Goal: Task Accomplishment & Management: Use online tool/utility

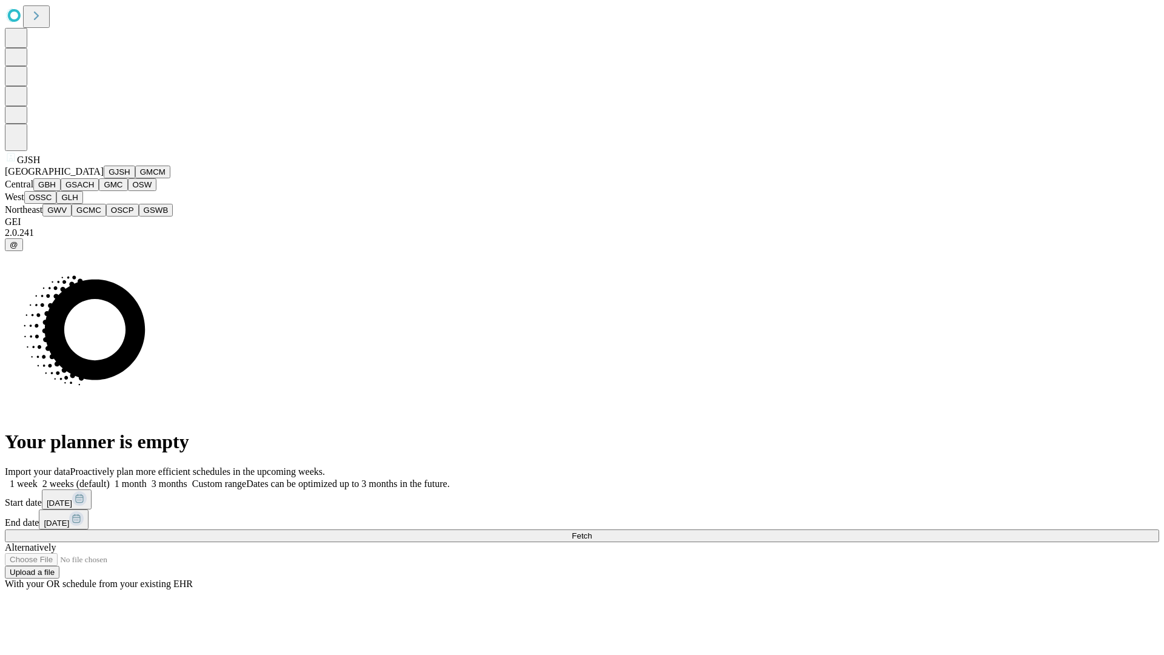
click at [104, 178] on button "GJSH" at bounding box center [120, 171] width 32 height 13
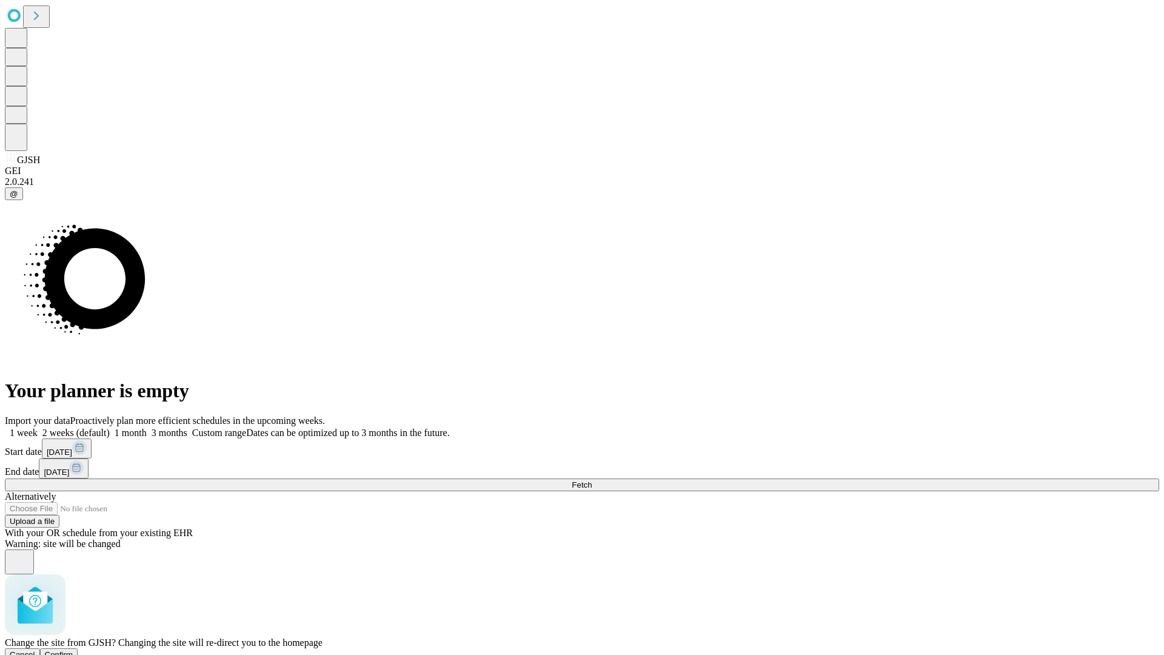
click at [73, 650] on span "Confirm" at bounding box center [59, 654] width 28 height 9
click at [147, 427] on label "1 month" at bounding box center [128, 432] width 37 height 10
click at [592, 480] on span "Fetch" at bounding box center [582, 484] width 20 height 9
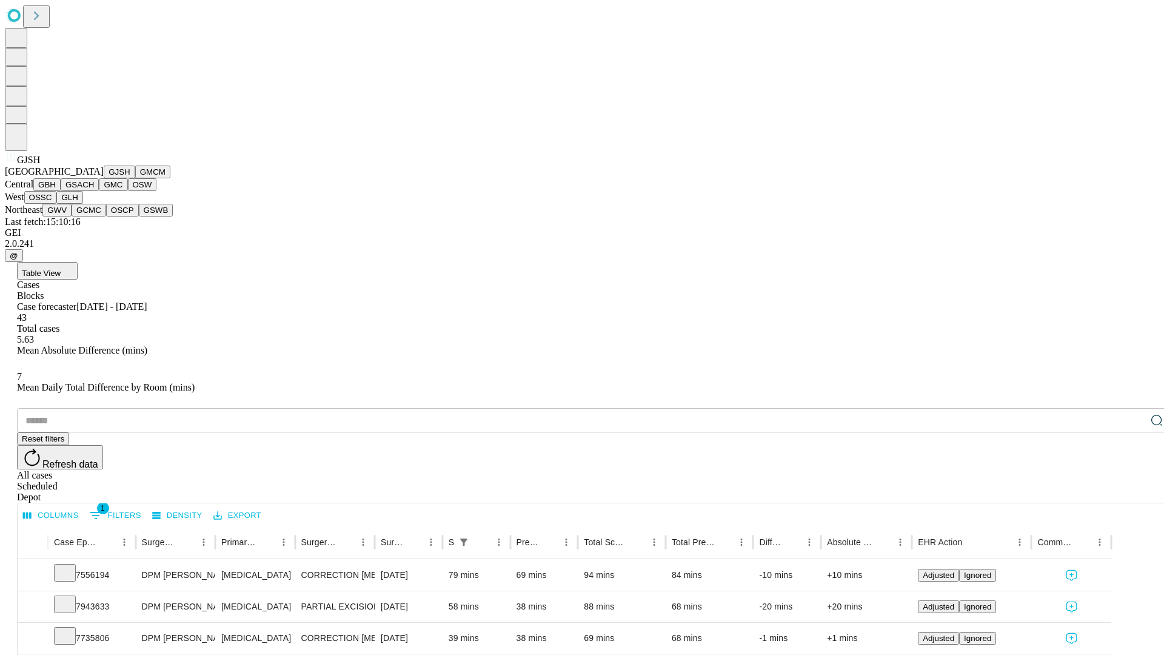
click at [135, 178] on button "GMCM" at bounding box center [152, 171] width 35 height 13
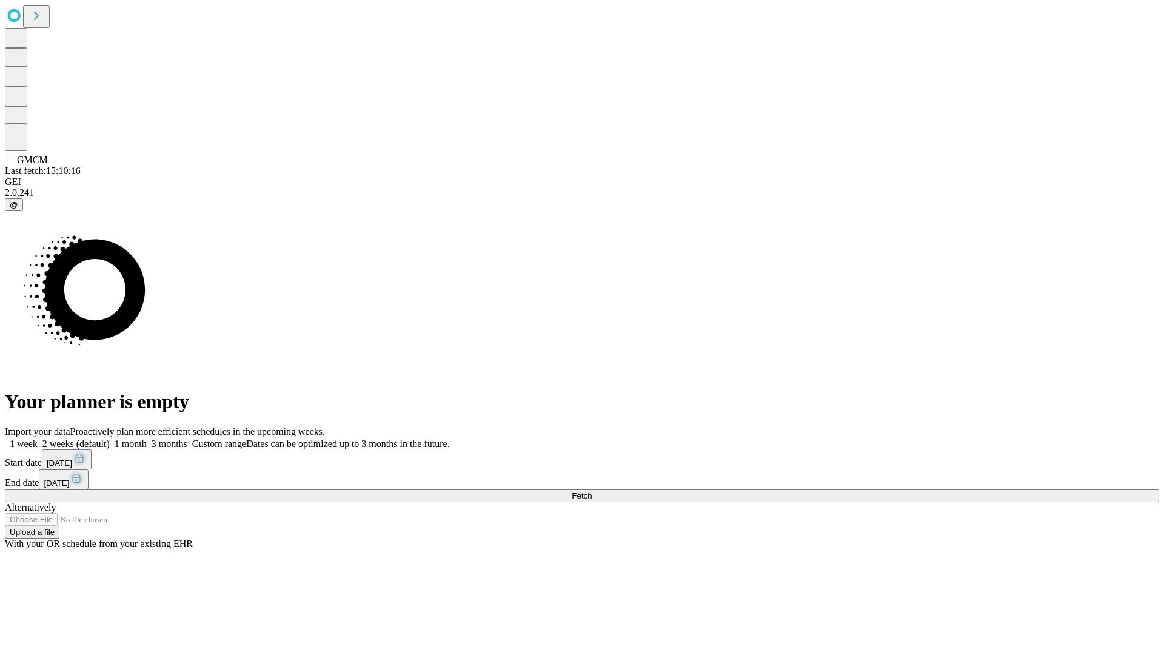
click at [147, 438] on label "1 month" at bounding box center [128, 443] width 37 height 10
click at [592, 491] on span "Fetch" at bounding box center [582, 495] width 20 height 9
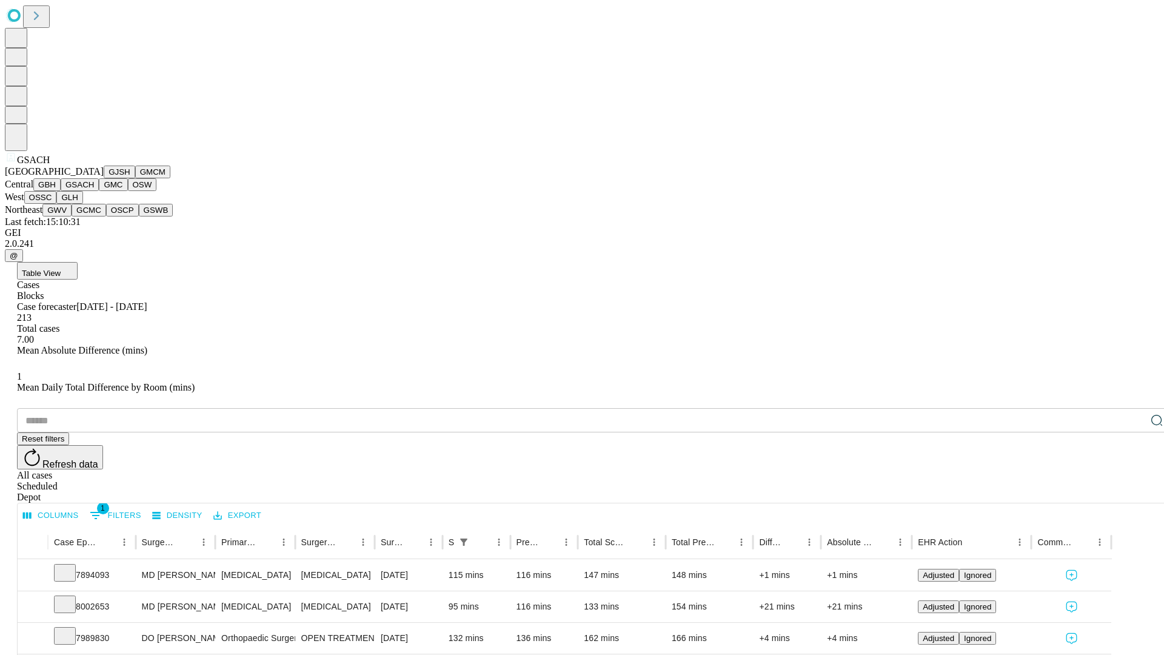
click at [99, 191] on button "GMC" at bounding box center [113, 184] width 28 height 13
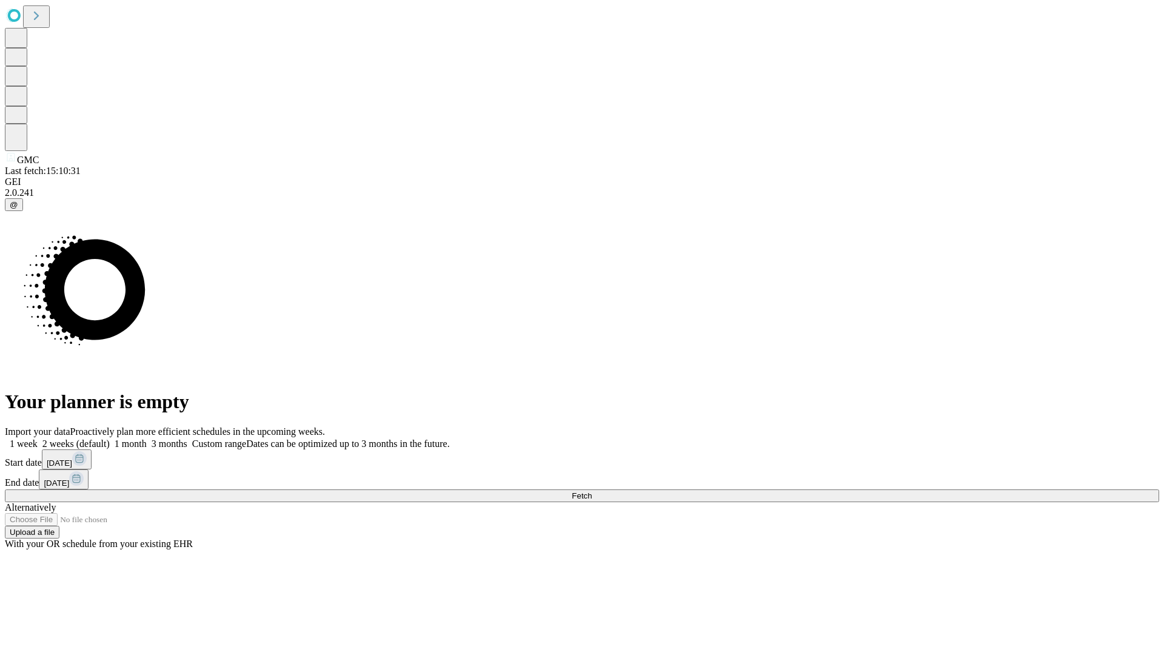
click at [592, 491] on span "Fetch" at bounding box center [582, 495] width 20 height 9
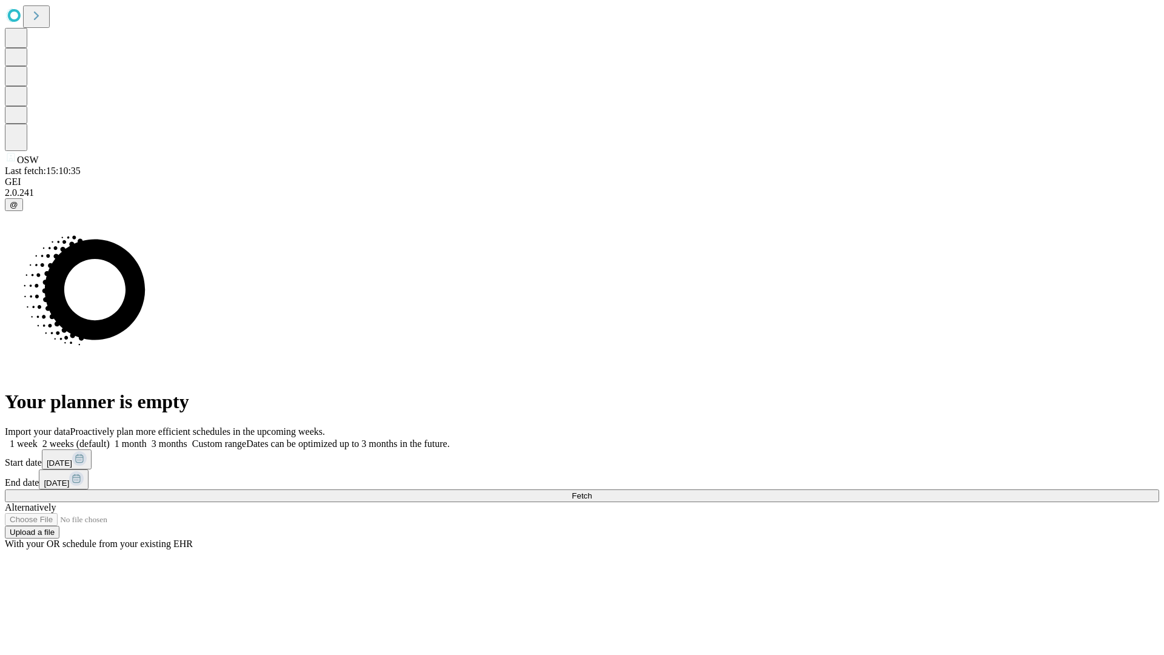
click at [147, 438] on label "1 month" at bounding box center [128, 443] width 37 height 10
click at [592, 491] on span "Fetch" at bounding box center [582, 495] width 20 height 9
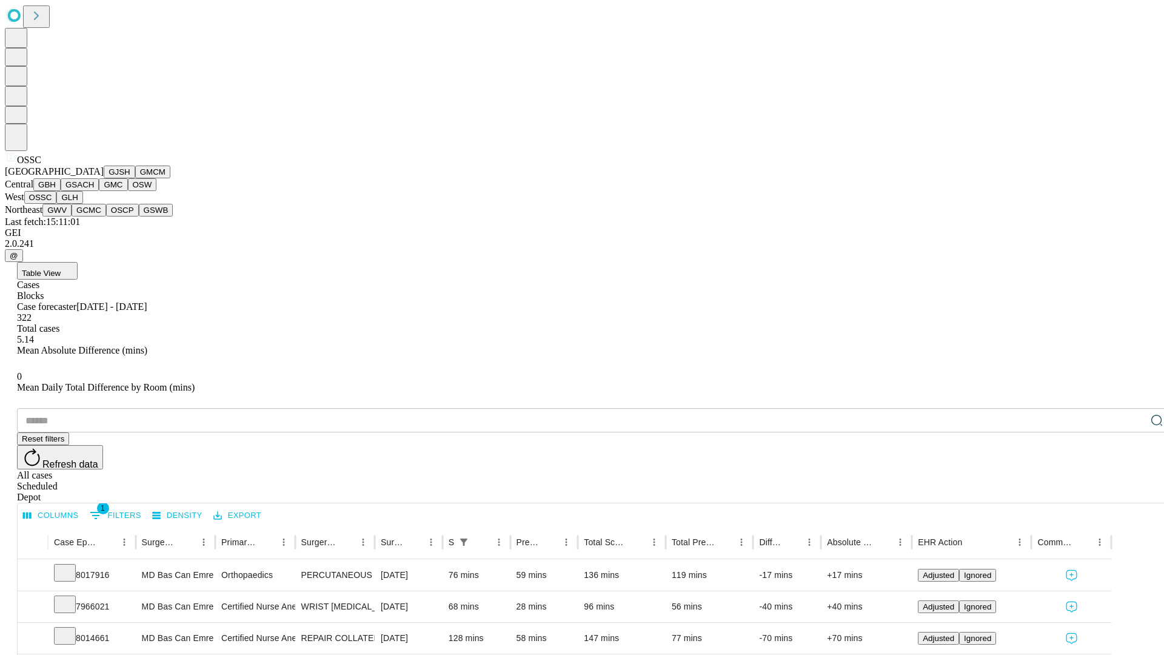
click at [82, 204] on button "GLH" at bounding box center [69, 197] width 26 height 13
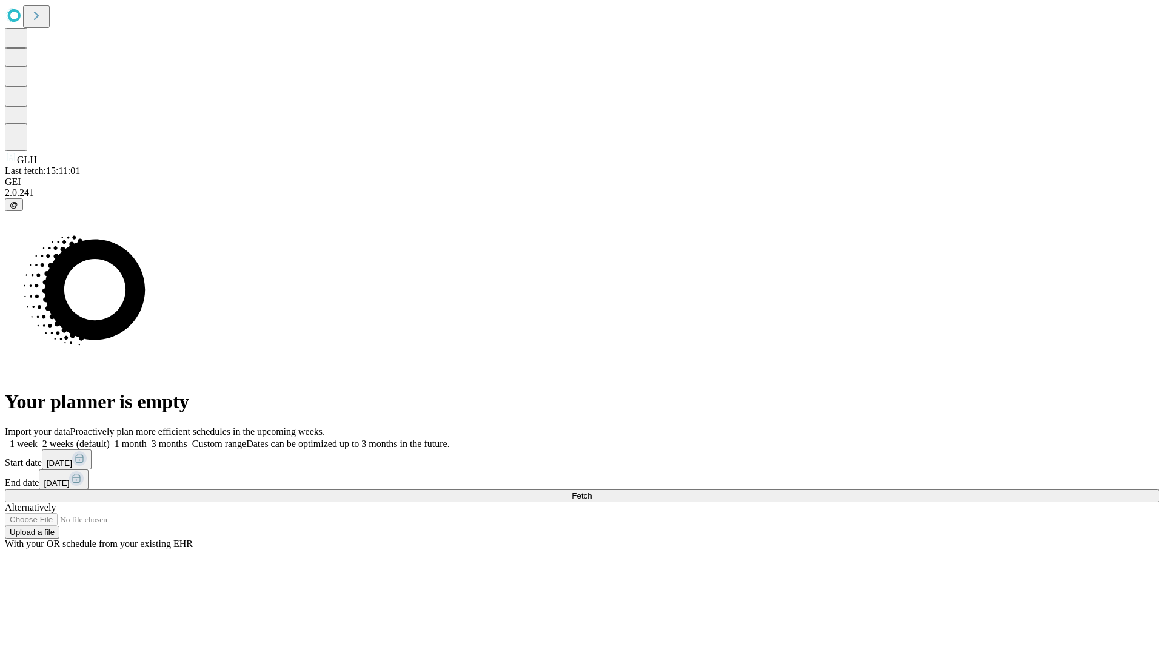
click at [147, 438] on label "1 month" at bounding box center [128, 443] width 37 height 10
click at [592, 491] on span "Fetch" at bounding box center [582, 495] width 20 height 9
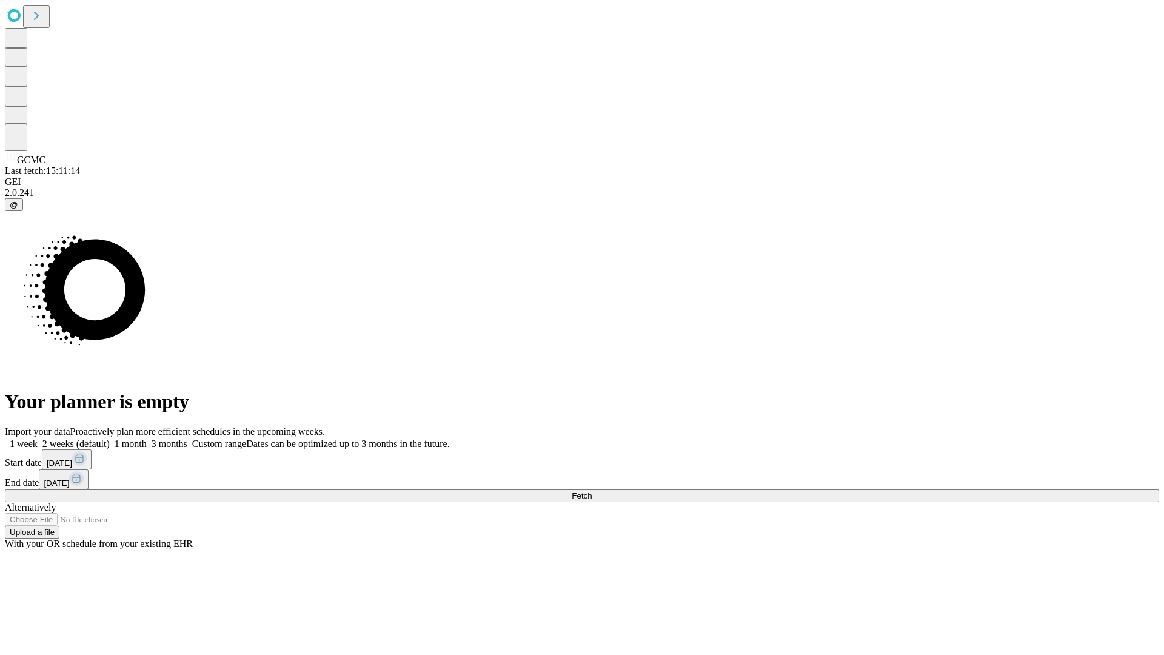
click at [147, 438] on label "1 month" at bounding box center [128, 443] width 37 height 10
click at [592, 491] on span "Fetch" at bounding box center [582, 495] width 20 height 9
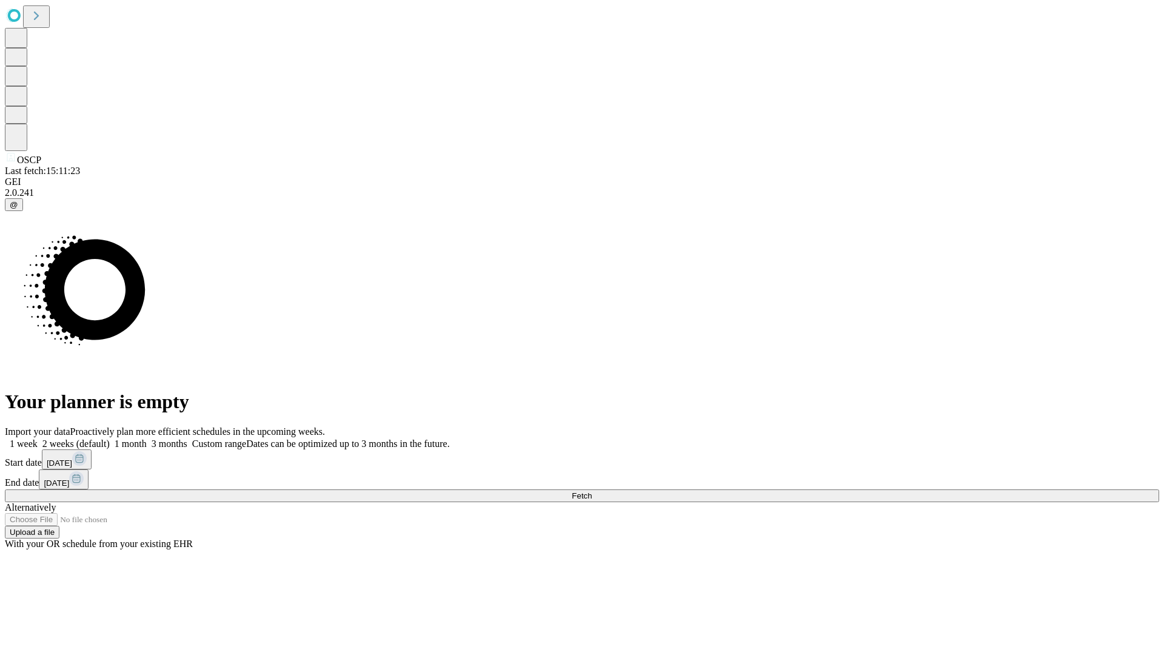
click at [147, 438] on label "1 month" at bounding box center [128, 443] width 37 height 10
click at [592, 491] on span "Fetch" at bounding box center [582, 495] width 20 height 9
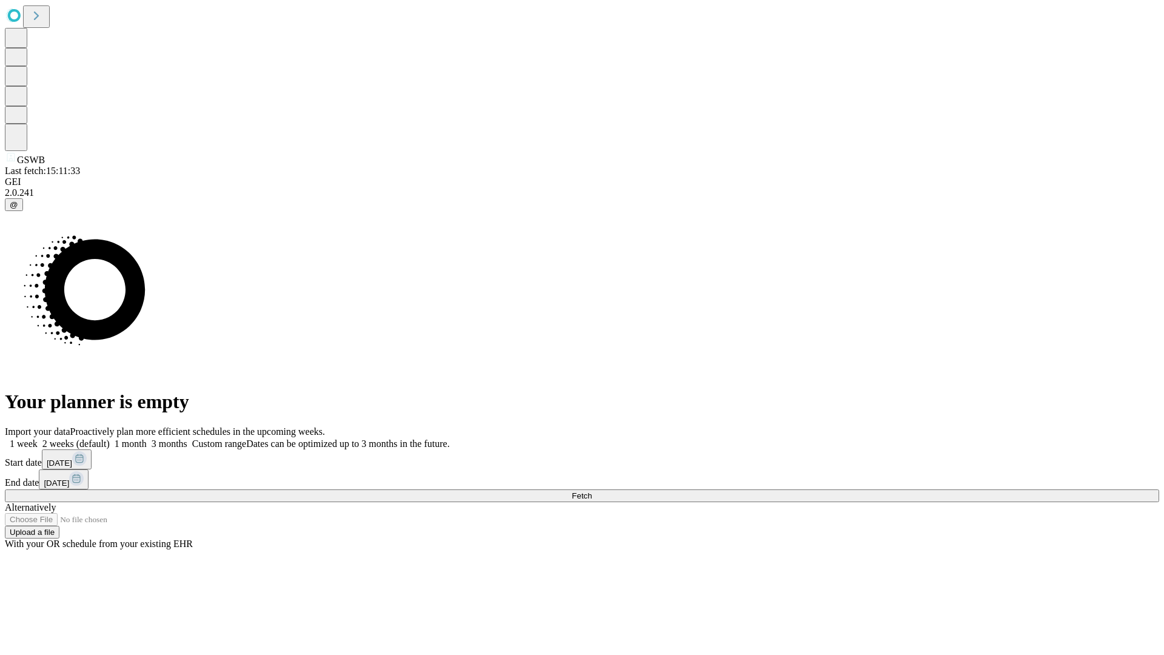
click at [147, 438] on label "1 month" at bounding box center [128, 443] width 37 height 10
click at [592, 491] on span "Fetch" at bounding box center [582, 495] width 20 height 9
